Goal: Task Accomplishment & Management: Manage account settings

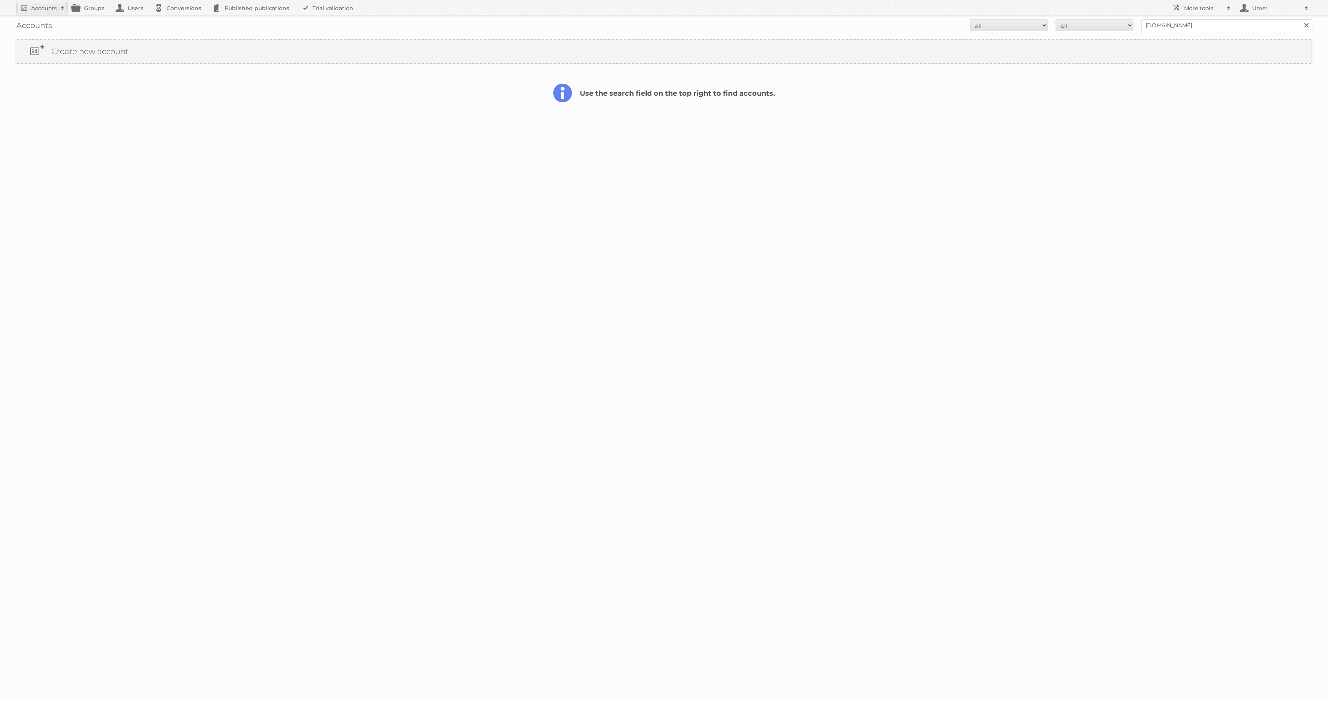
click at [1303, 27] on link at bounding box center [1307, 25] width 12 height 12
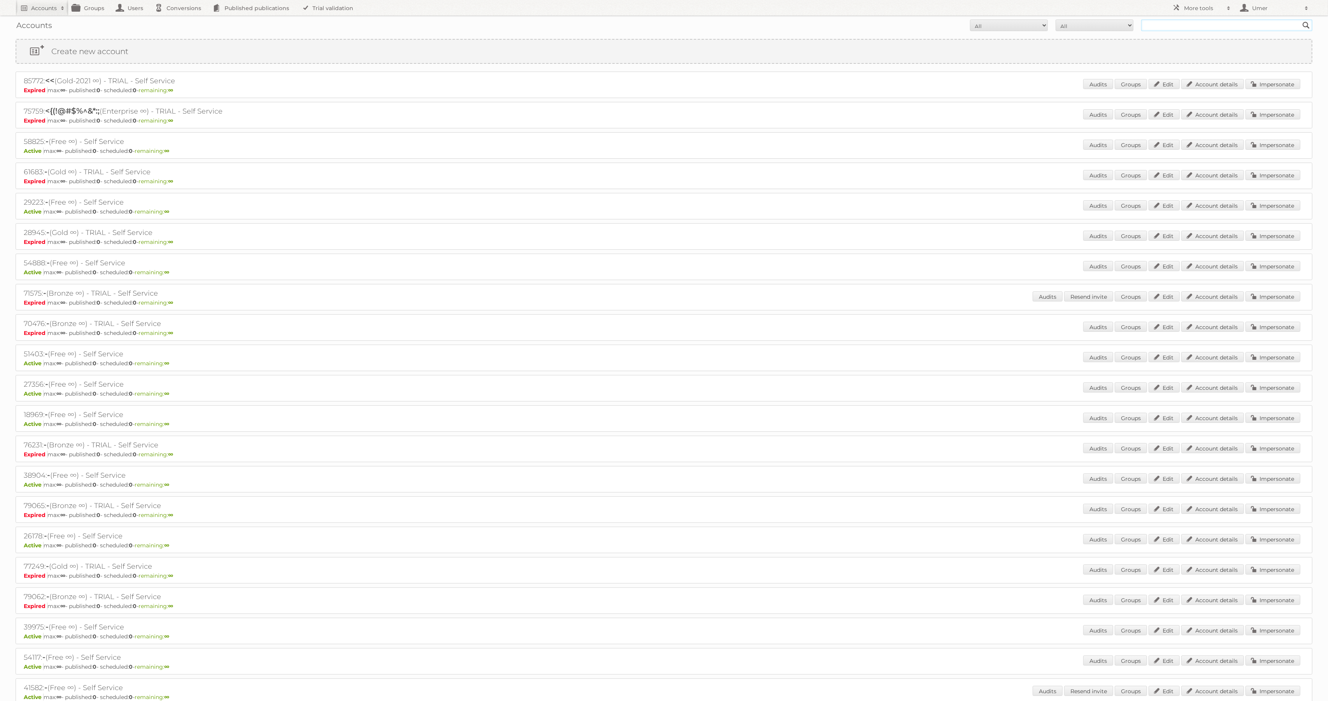
click at [1197, 21] on input "text" at bounding box center [1226, 25] width 171 height 12
paste input "g.carpano@publitas.com"
type input "g.carpano@publitas.com"
click at [1300, 19] on input "Search" at bounding box center [1306, 25] width 12 height 12
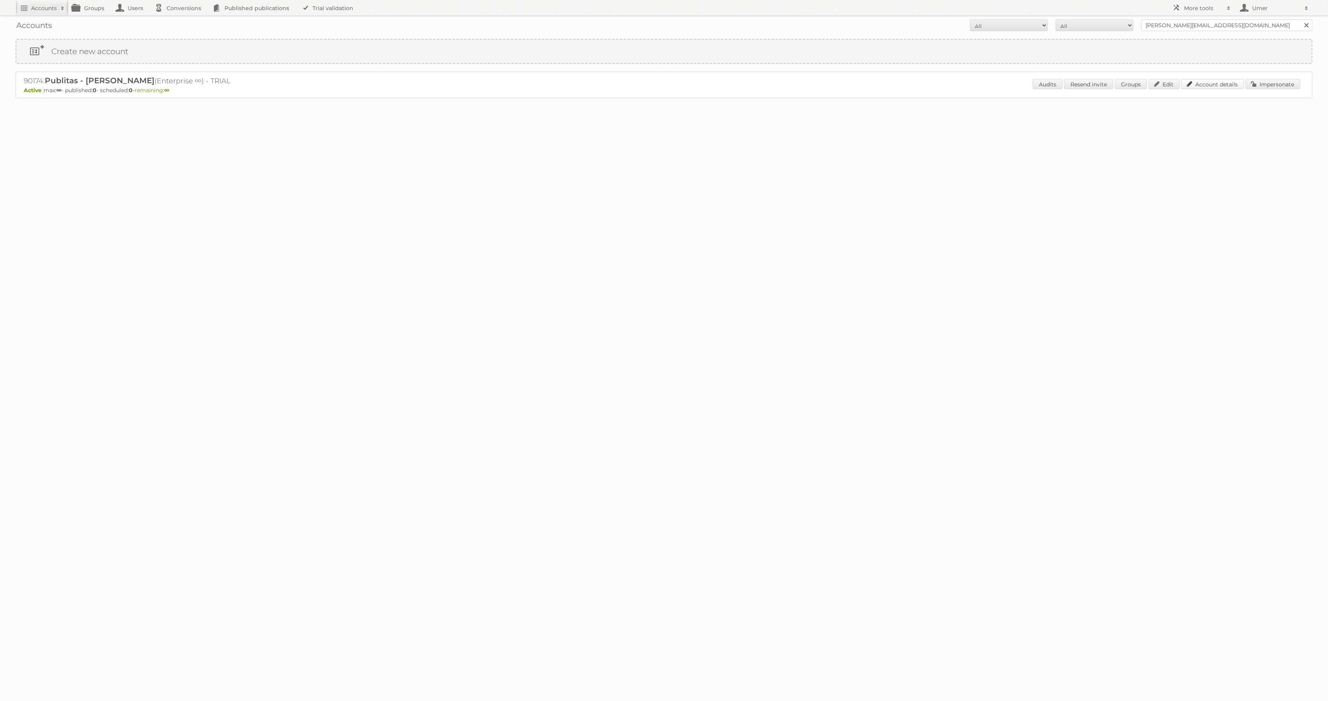
click at [1201, 84] on link "Account details" at bounding box center [1212, 84] width 63 height 10
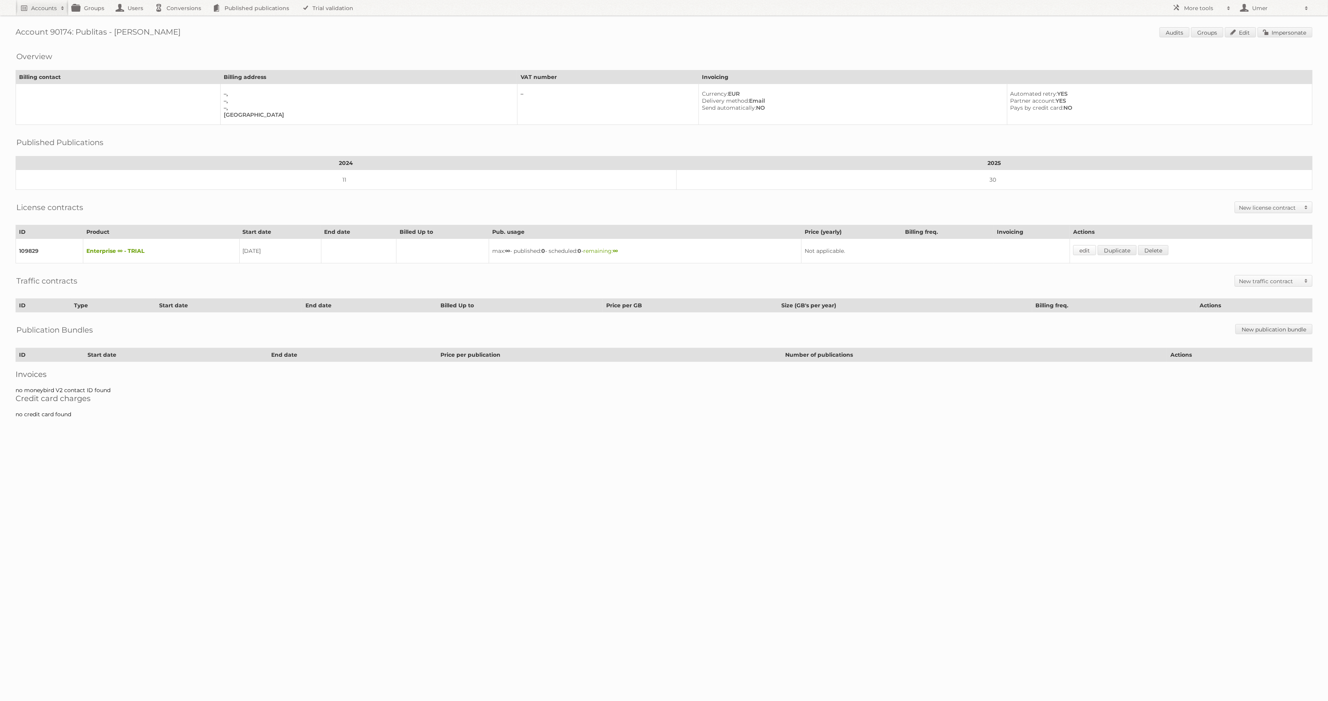
click at [1086, 249] on link "edit" at bounding box center [1084, 250] width 23 height 10
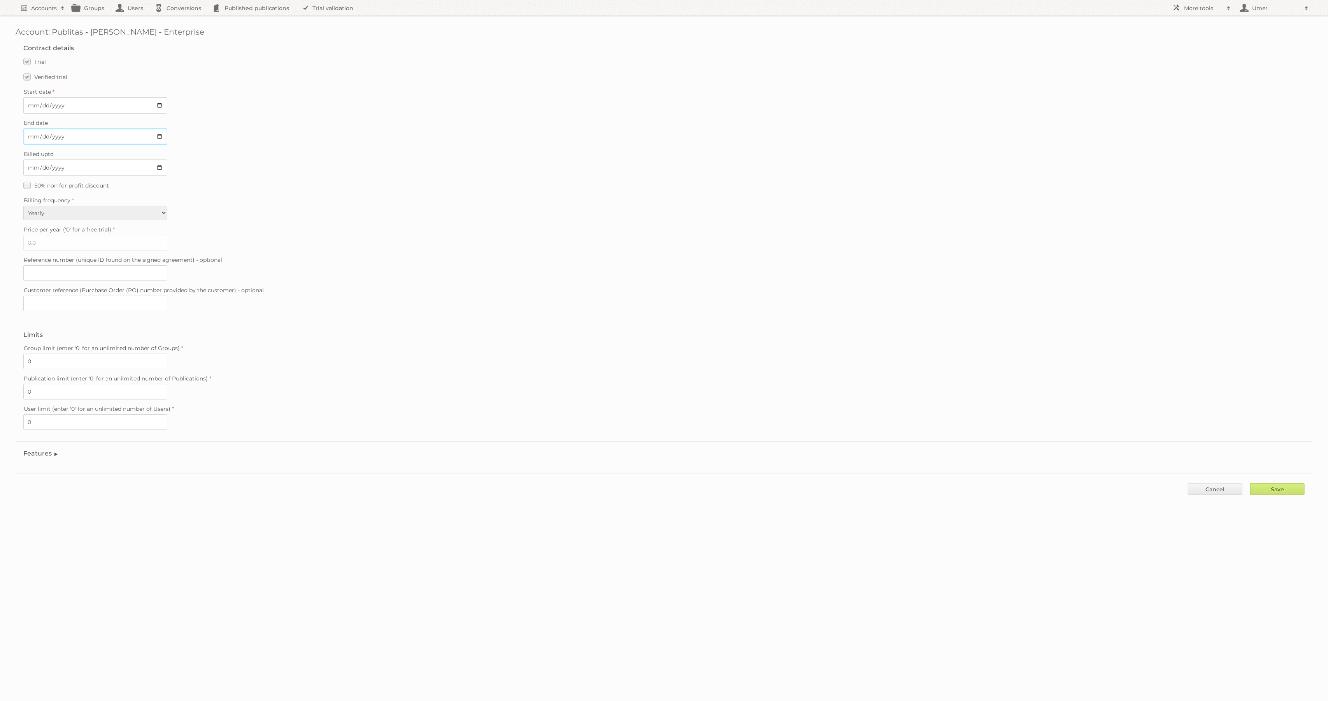
click at [159, 135] on input "End date" at bounding box center [95, 136] width 144 height 16
type input "[DATE]"
click at [275, 137] on div "End date [DATE]" at bounding box center [663, 131] width 1281 height 27
click at [31, 77] on label "Verified trial" at bounding box center [45, 76] width 44 height 11
click at [0, 0] on input "Verified trial" at bounding box center [0, 0] width 0 height 0
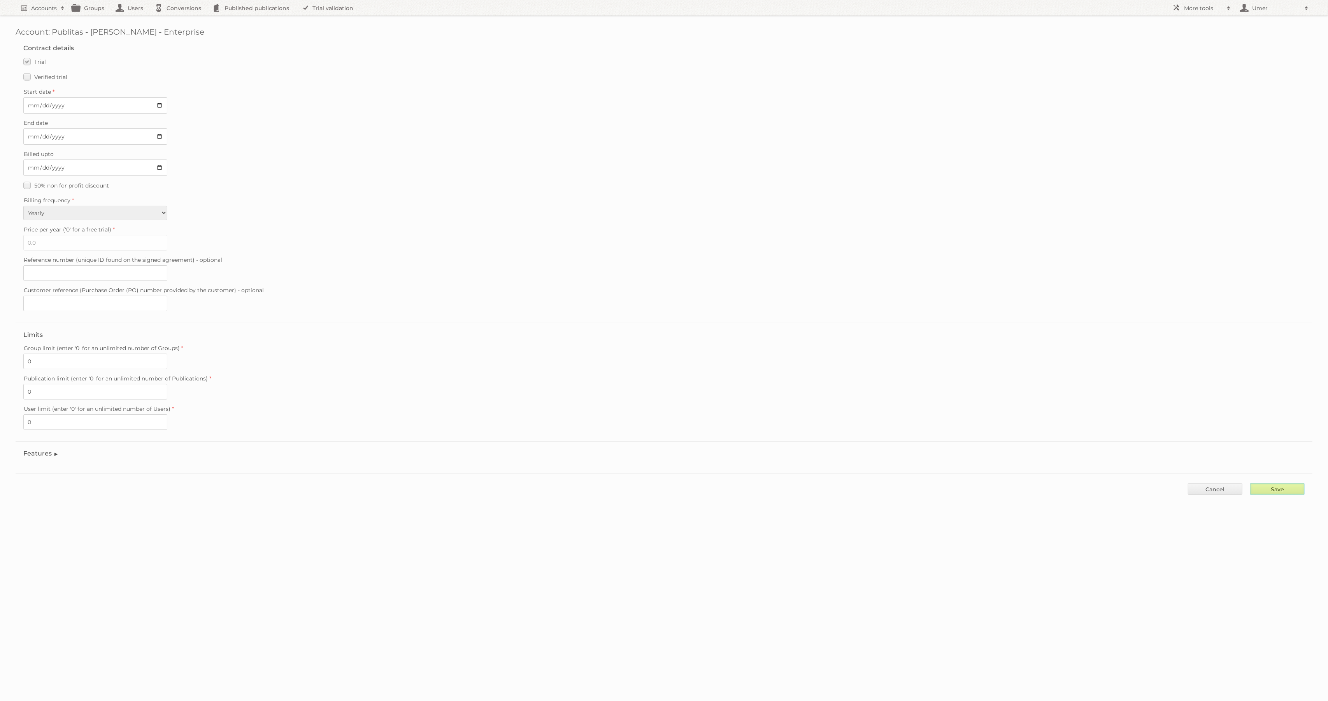
click at [1277, 487] on input "Save" at bounding box center [1277, 489] width 54 height 12
type input "..."
